Goal: Information Seeking & Learning: Understand process/instructions

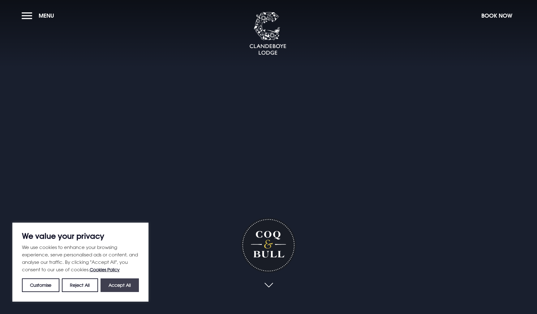
click at [128, 282] on button "Accept All" at bounding box center [119, 285] width 38 height 14
checkbox input "true"
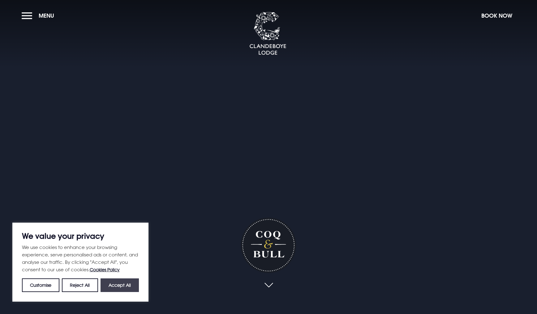
checkbox input "true"
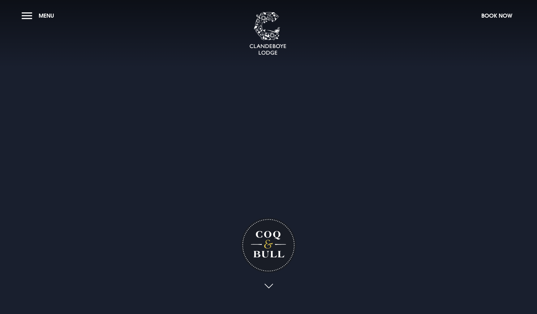
click at [266, 285] on link at bounding box center [268, 286] width 14 height 14
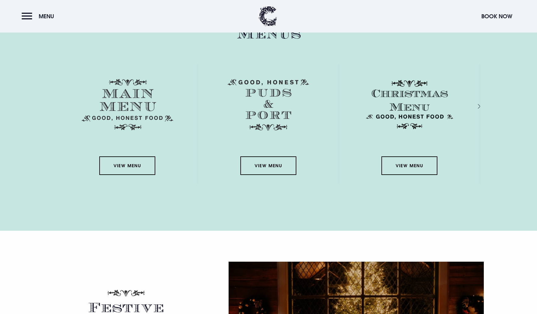
scroll to position [985, 0]
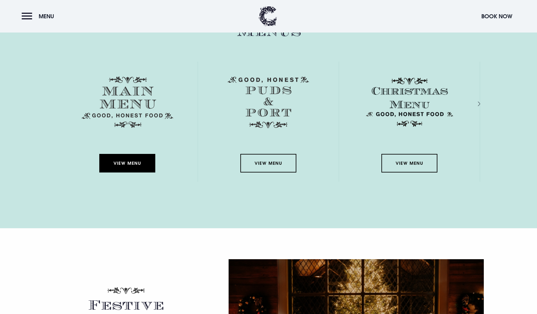
click at [140, 159] on link "View Menu" at bounding box center [127, 163] width 56 height 19
